Goal: Information Seeking & Learning: Compare options

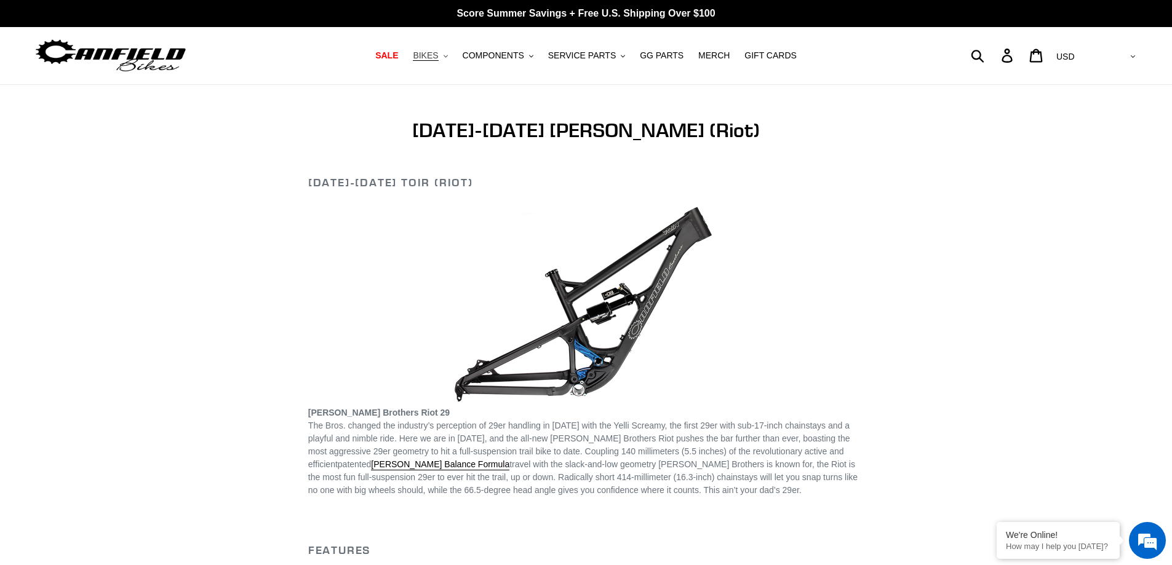
click at [437, 58] on span "BIKES" at bounding box center [425, 55] width 25 height 10
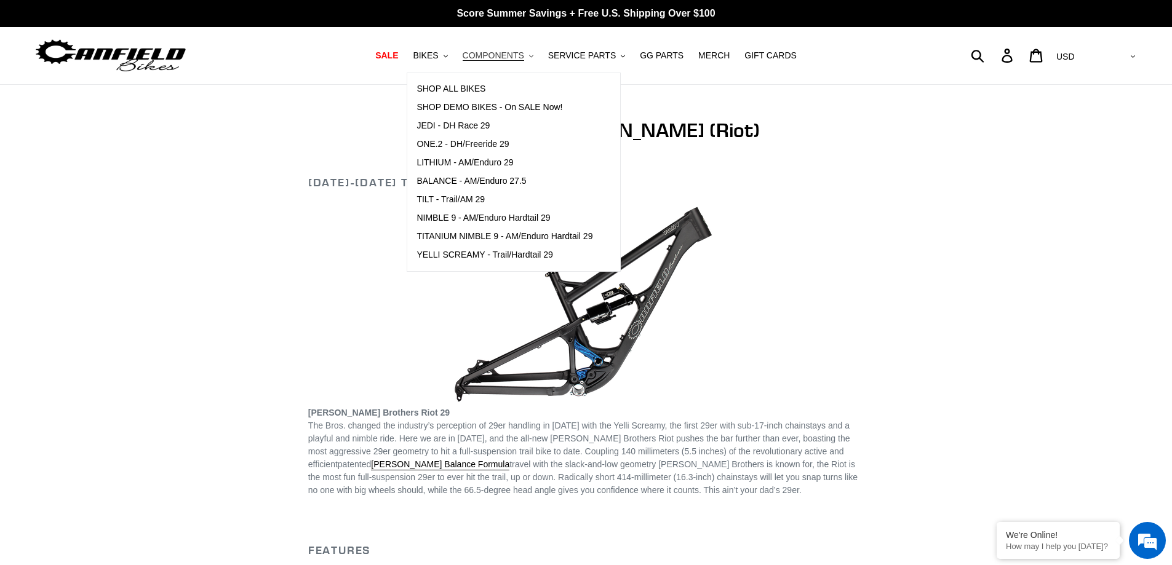
click at [507, 62] on button "COMPONENTS .cls-1{fill:#231f20}" at bounding box center [498, 55] width 83 height 17
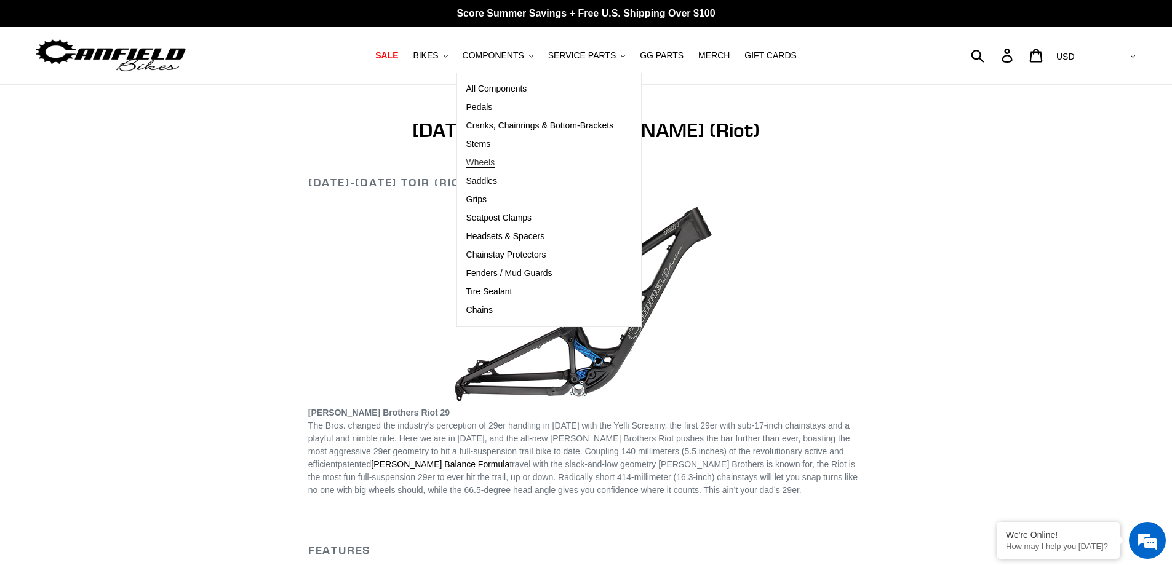
click at [492, 160] on span "Wheels" at bounding box center [480, 163] width 29 height 10
click at [485, 183] on span "Saddles" at bounding box center [481, 181] width 31 height 10
click at [500, 124] on span "Cranks, Chainrings & Bottom-Brackets" at bounding box center [540, 126] width 148 height 10
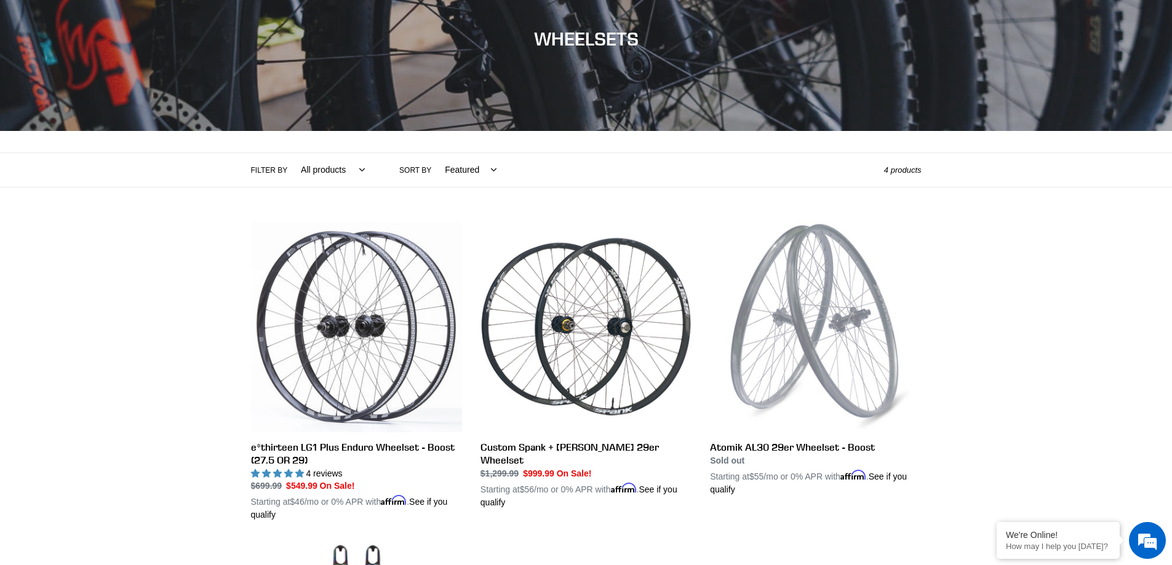
scroll to position [62, 0]
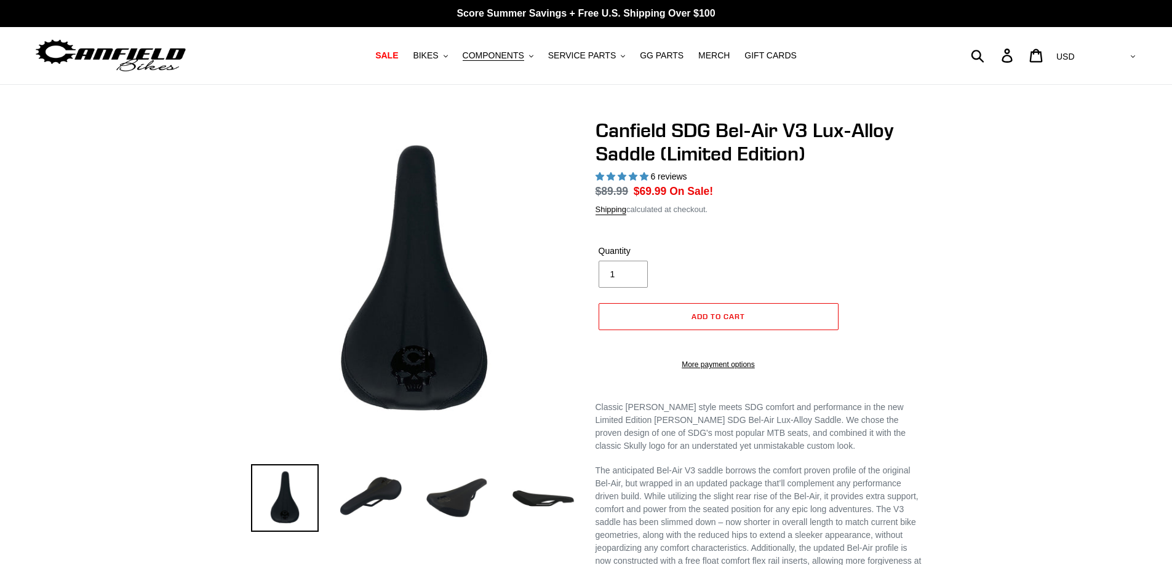
select select "highest-rating"
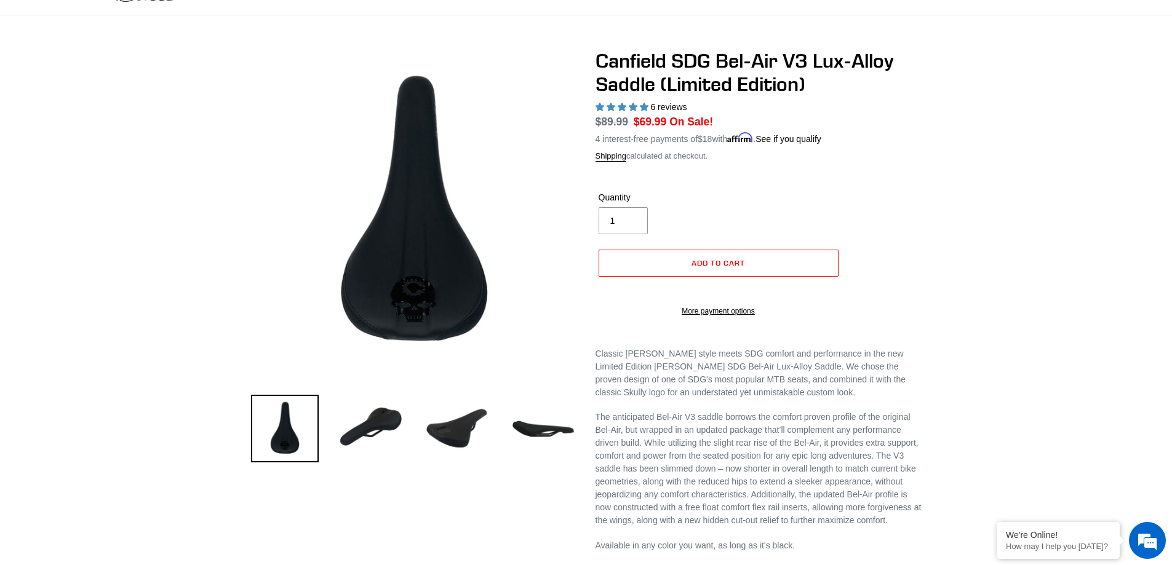
scroll to position [62, 0]
